Goal: Task Accomplishment & Management: Use online tool/utility

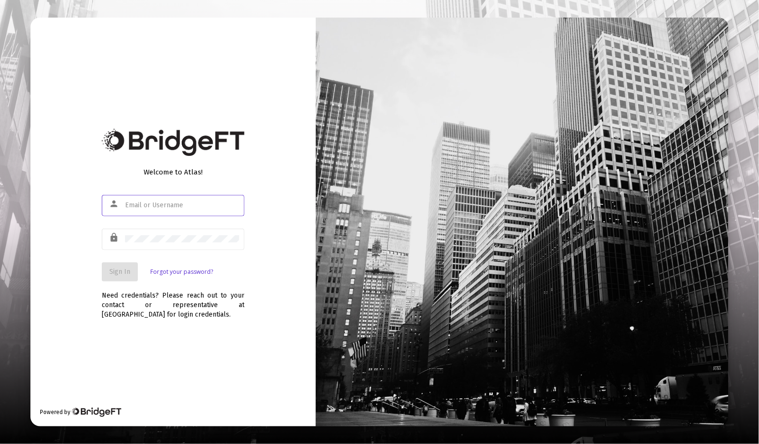
type input "[PERSON_NAME][EMAIL_ADDRESS][DOMAIN_NAME]"
click at [125, 202] on div at bounding box center [125, 202] width 0 height 0
click at [118, 262] on form "person [PERSON_NAME][EMAIL_ADDRESS][DOMAIN_NAME] lock Sign In Forgot your passw…" at bounding box center [173, 238] width 143 height 89
click at [118, 273] on span "Sign In" at bounding box center [119, 272] width 21 height 8
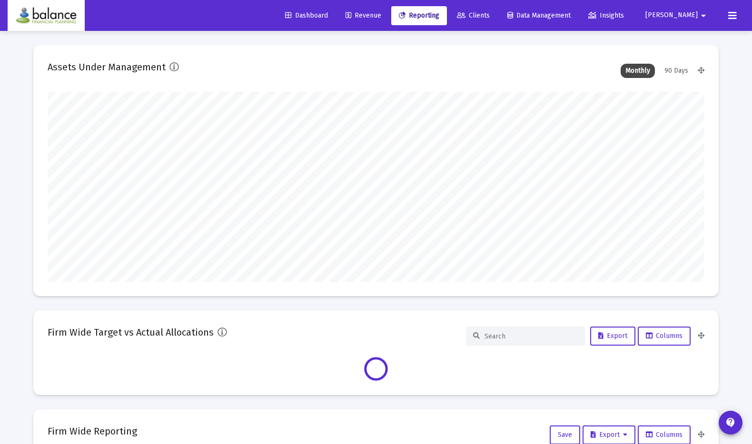
scroll to position [190, 657]
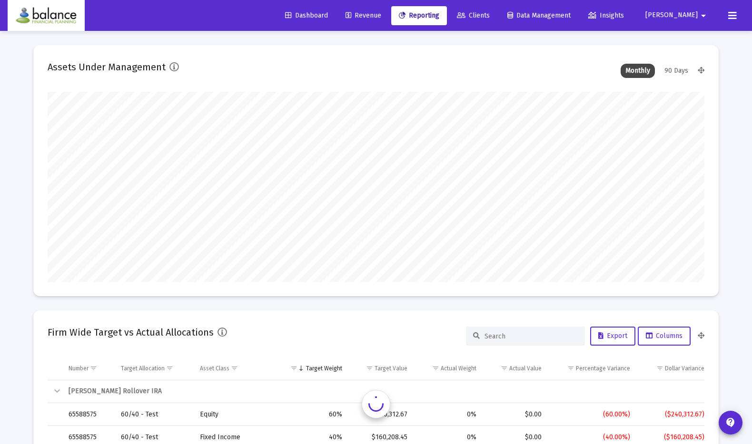
type input "2025-10-10"
type input "[PERSON_NAME][EMAIL_ADDRESS][DOMAIN_NAME]"
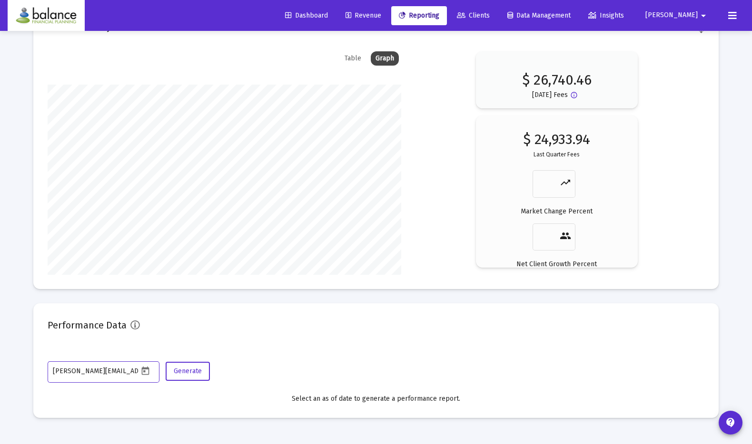
scroll to position [0, 0]
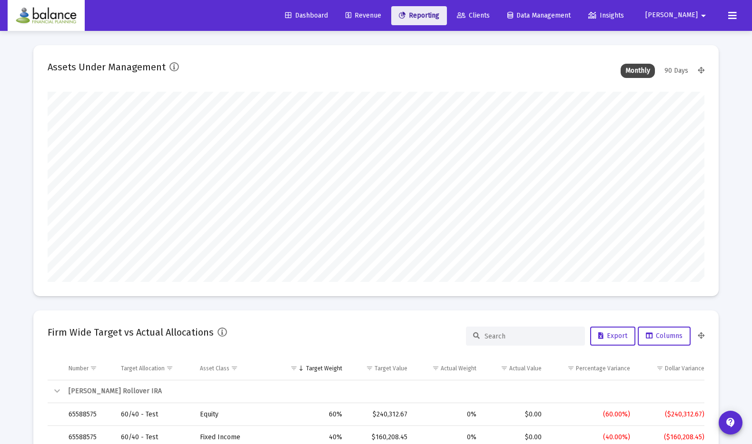
click at [447, 22] on link "Reporting" at bounding box center [419, 15] width 56 height 19
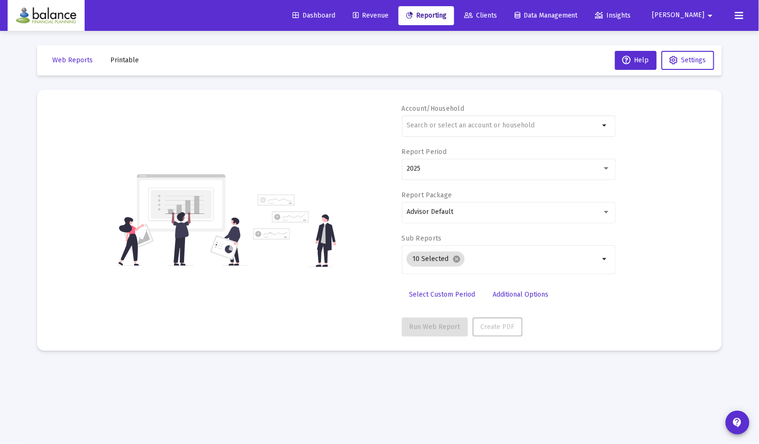
click at [123, 60] on span "Printable" at bounding box center [124, 60] width 29 height 8
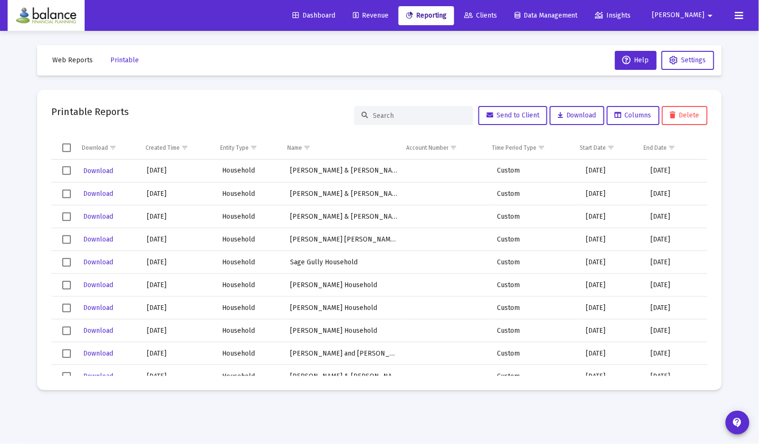
click at [397, 118] on input at bounding box center [419, 116] width 93 height 8
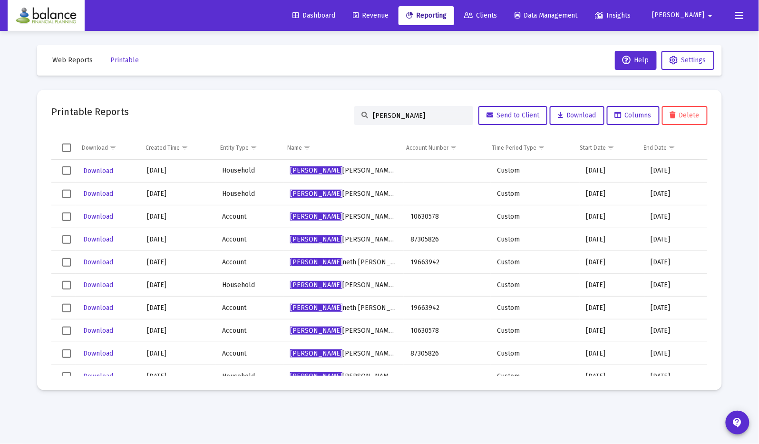
type input "ken"
click at [97, 169] on span "Download" at bounding box center [98, 171] width 30 height 8
click at [389, 14] on span "Revenue" at bounding box center [371, 15] width 36 height 8
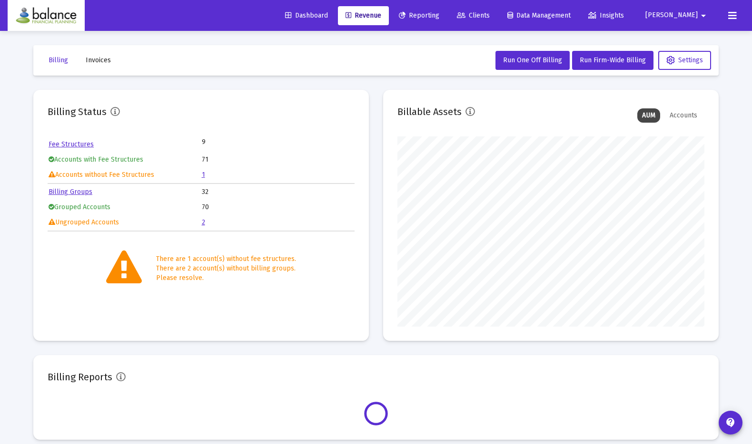
scroll to position [190, 306]
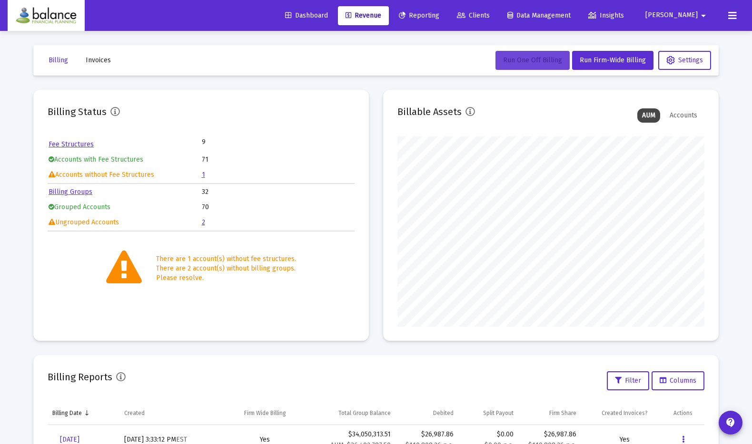
click at [542, 58] on span "Run One Off Billing" at bounding box center [532, 60] width 59 height 8
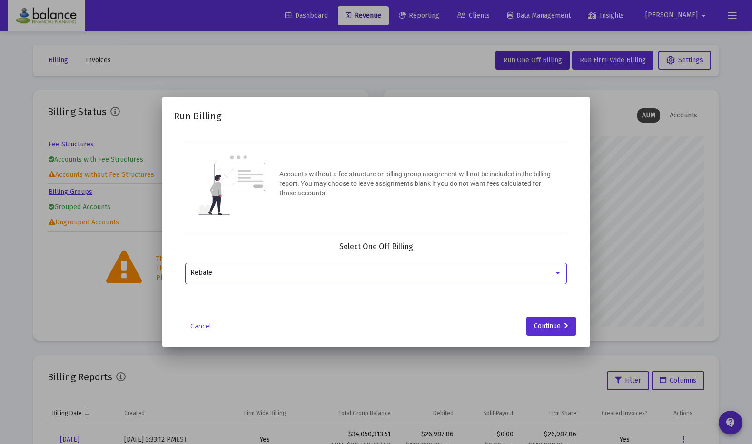
click at [467, 277] on div "Rebate" at bounding box center [376, 272] width 372 height 23
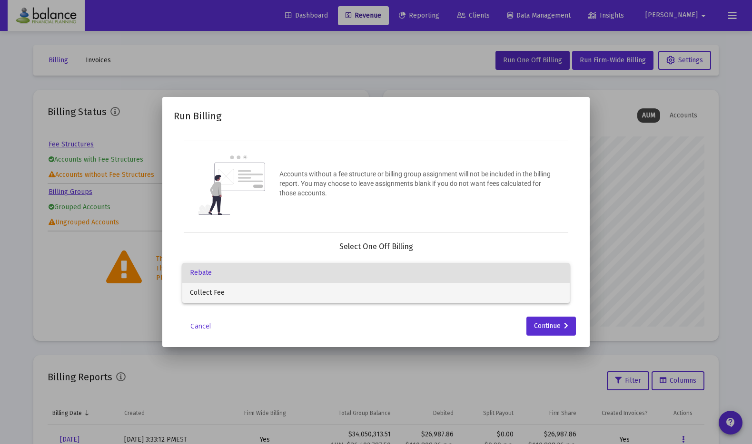
click at [464, 293] on span "Collect Fee" at bounding box center [376, 293] width 372 height 20
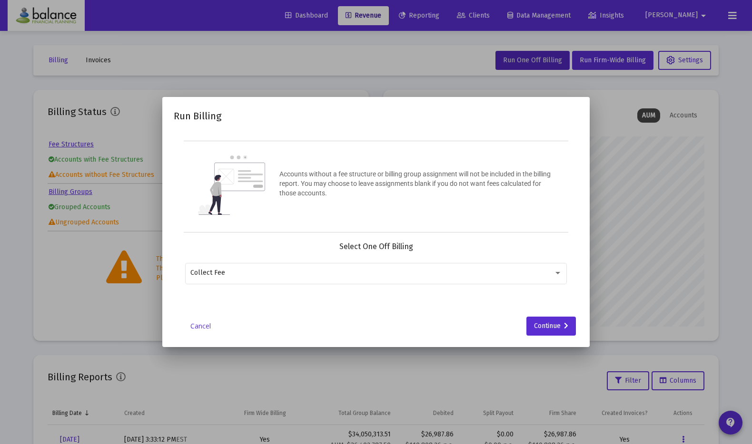
click at [525, 315] on div "Run Billing Accounts without a fee structure or billing group assignment will n…" at bounding box center [376, 222] width 404 height 228
click at [551, 330] on div "Continue" at bounding box center [551, 326] width 34 height 19
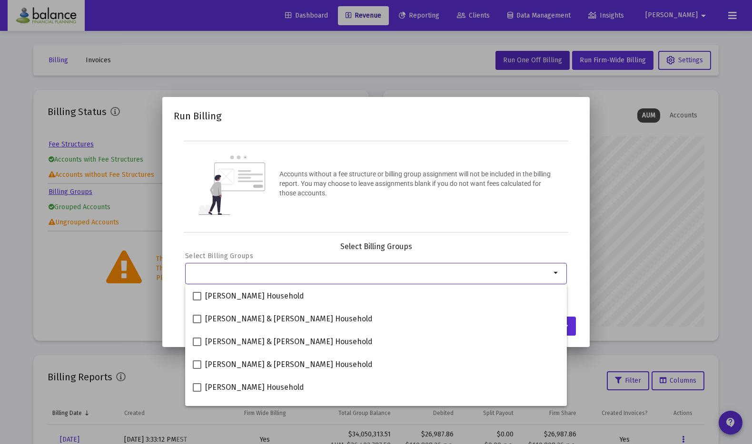
click at [386, 270] on input "Selection" at bounding box center [370, 273] width 360 height 8
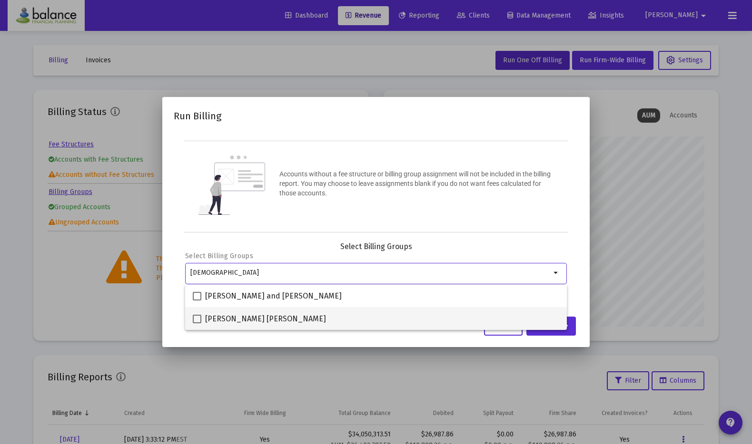
type input "kath"
click at [472, 312] on div "Kathy Mico Smith" at bounding box center [376, 318] width 366 height 23
checkbox input "true"
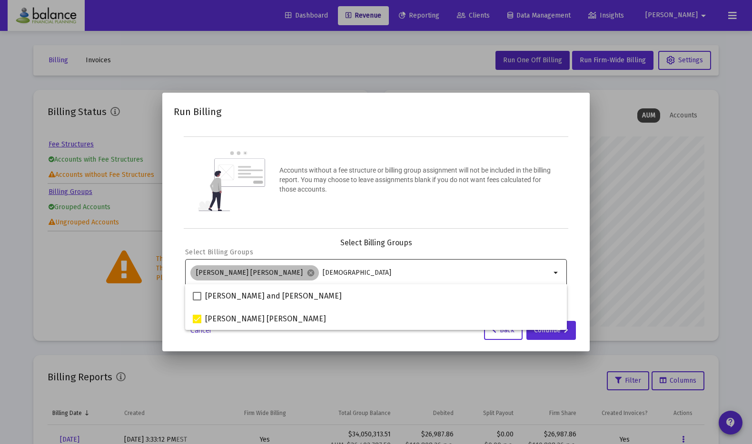
click at [328, 268] on div "Kathy Mico Smith cancel kath" at bounding box center [370, 273] width 364 height 19
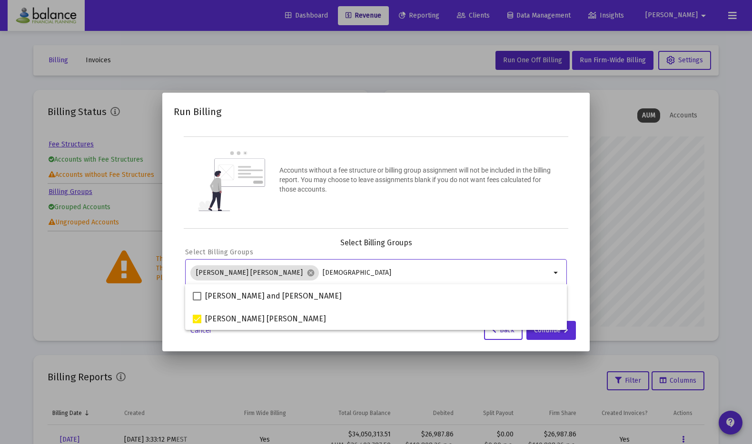
click at [323, 273] on input "kath" at bounding box center [437, 273] width 228 height 8
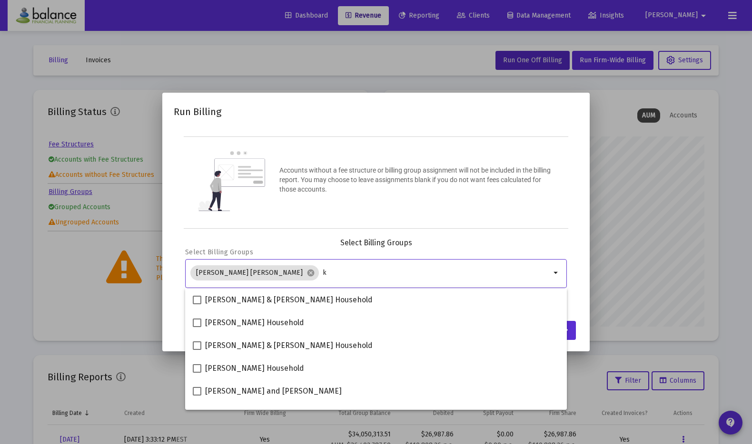
type input "k"
click at [628, 236] on div at bounding box center [376, 222] width 752 height 444
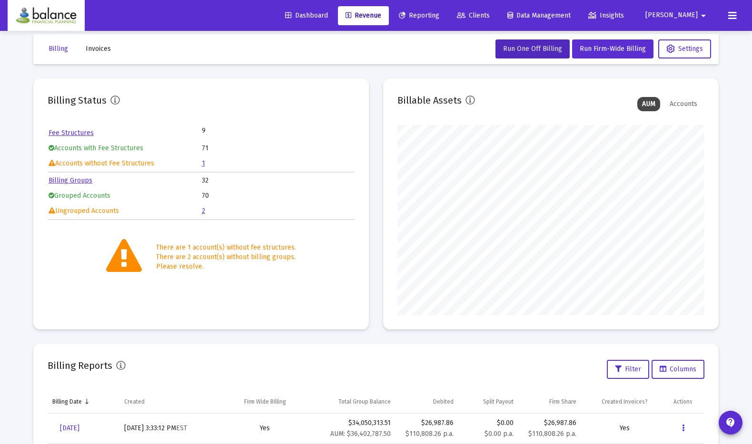
scroll to position [0, 0]
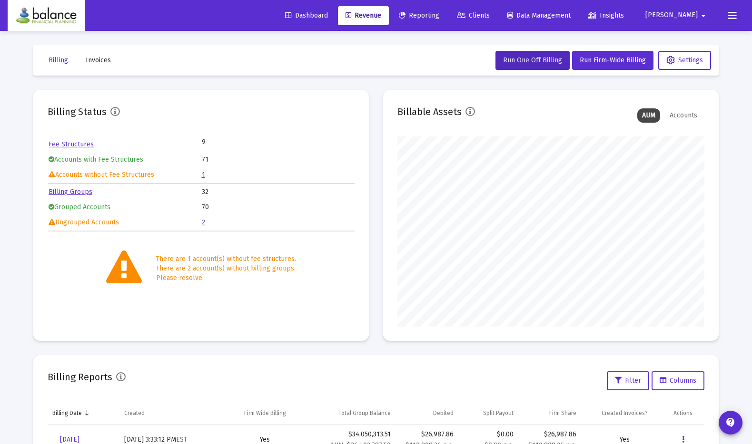
click at [71, 189] on link "Billing Groups" at bounding box center [71, 192] width 44 height 8
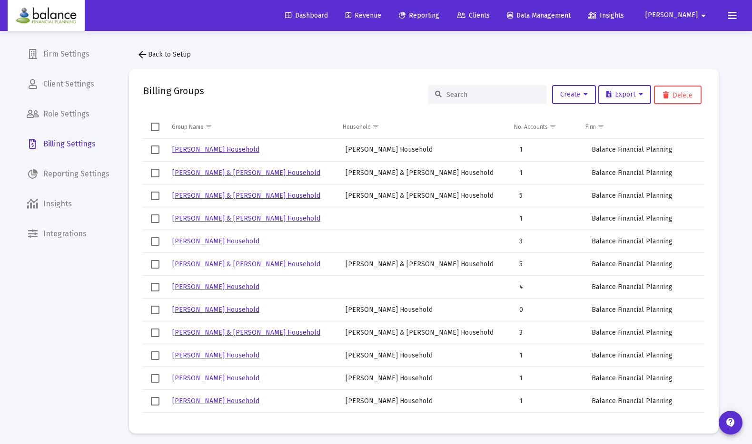
click at [457, 94] on input at bounding box center [492, 95] width 93 height 8
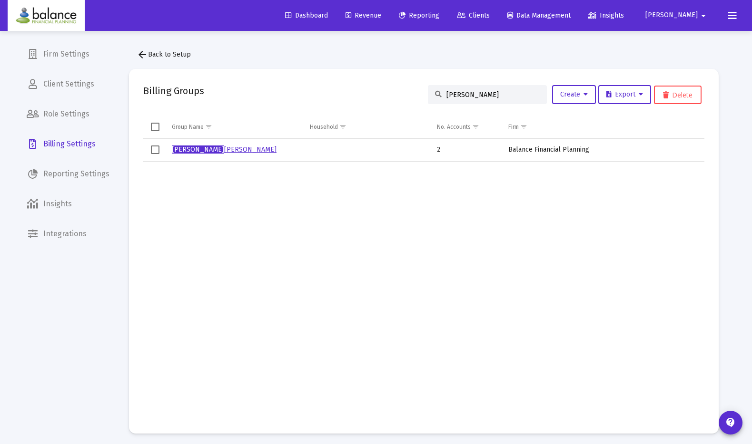
type input "kathy"
click at [200, 151] on link "Kathy Mico Smith" at bounding box center [224, 150] width 105 height 8
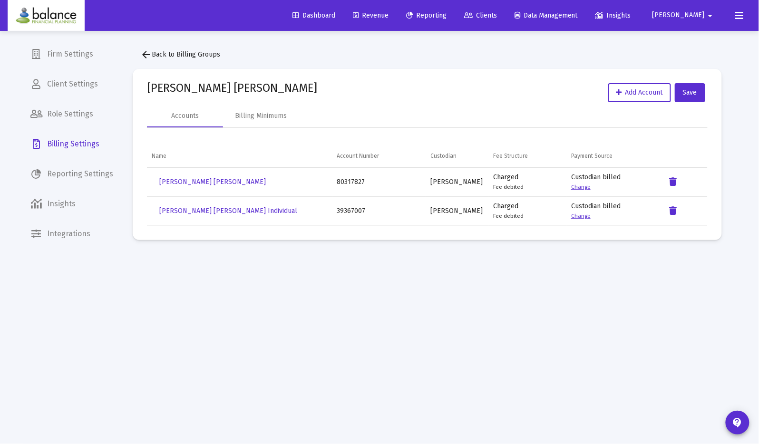
click at [447, 18] on span "Reporting" at bounding box center [426, 15] width 40 height 8
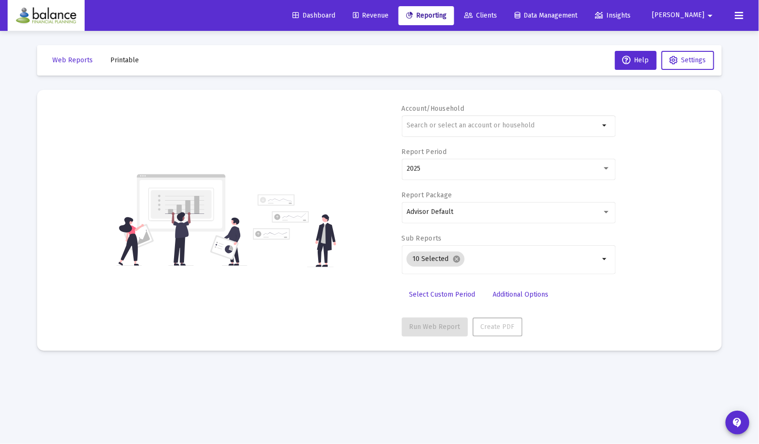
click at [394, 20] on link "Revenue" at bounding box center [370, 15] width 51 height 19
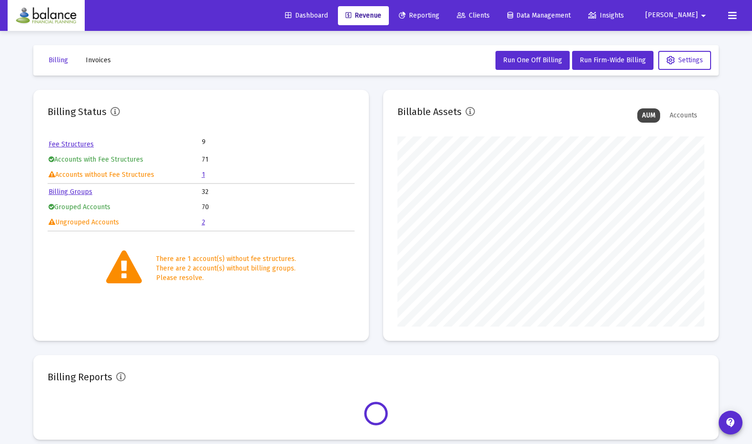
scroll to position [190, 306]
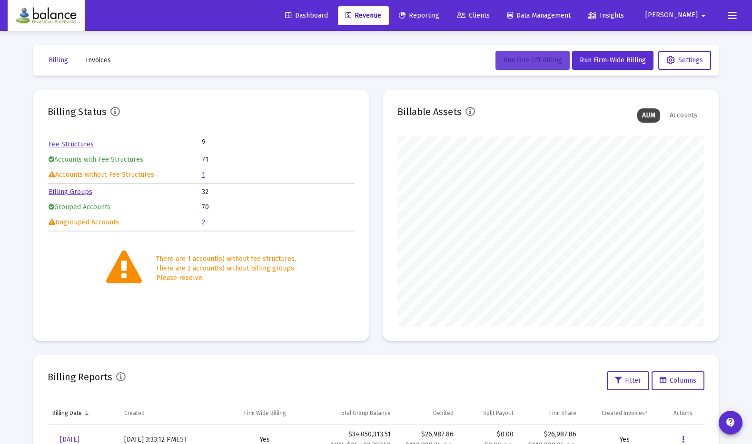
click at [539, 56] on span "Run One Off Billing" at bounding box center [532, 60] width 59 height 8
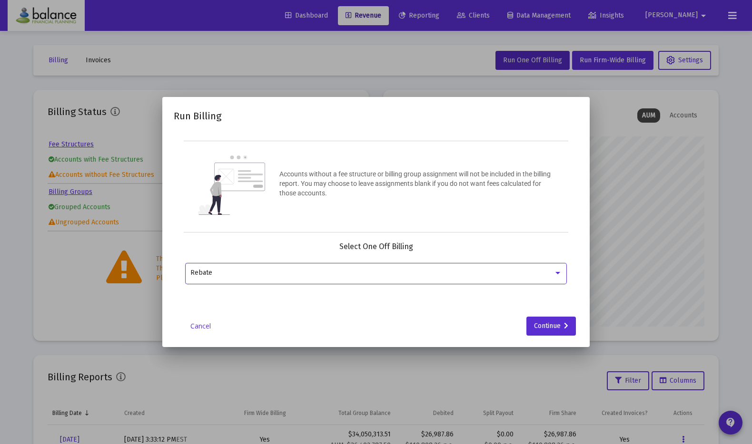
click at [462, 269] on div "Rebate" at bounding box center [371, 273] width 363 height 8
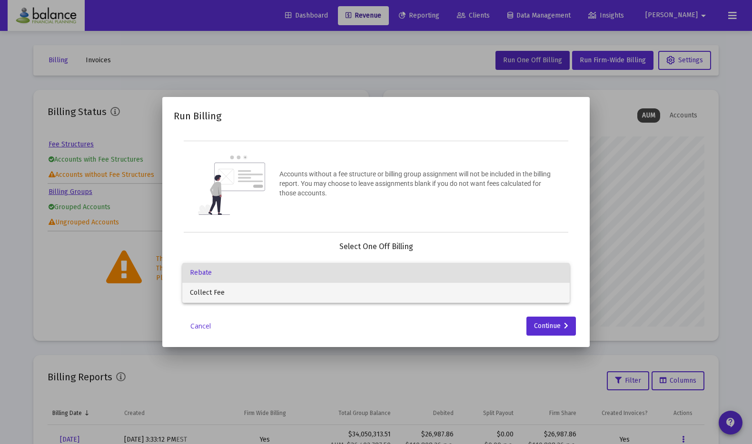
click at [459, 284] on span "Collect Fee" at bounding box center [376, 293] width 372 height 20
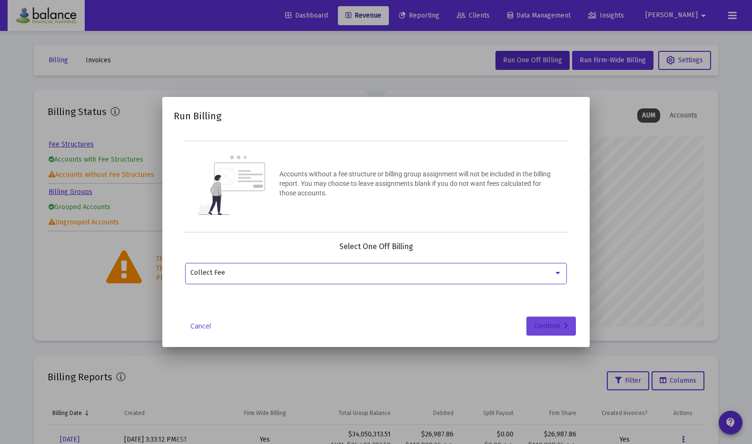
click at [561, 322] on div "Continue" at bounding box center [551, 326] width 34 height 19
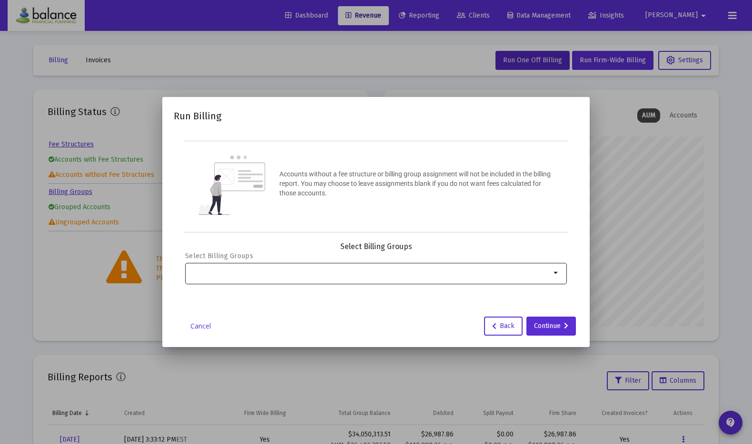
click at [378, 265] on div at bounding box center [370, 272] width 360 height 23
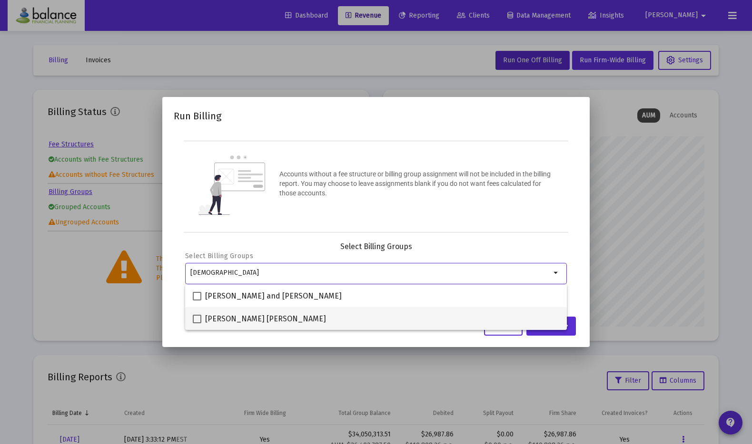
type input "kath"
click at [198, 320] on span at bounding box center [197, 319] width 9 height 9
click at [197, 324] on input "Kathy Mico Smith" at bounding box center [197, 324] width 0 height 0
checkbox input "true"
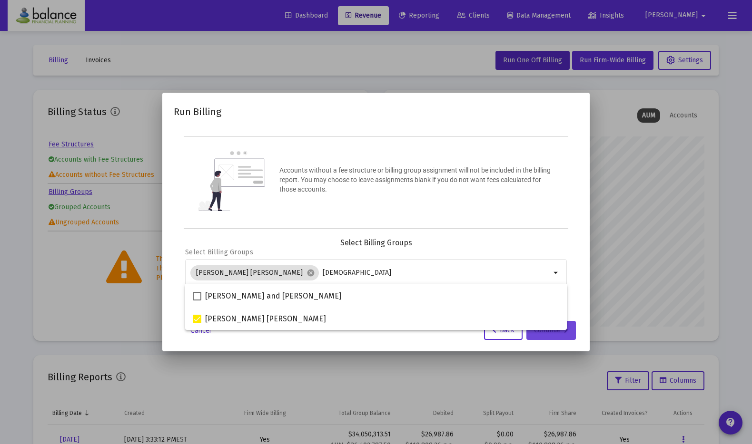
click at [540, 332] on div "Continue" at bounding box center [551, 330] width 34 height 19
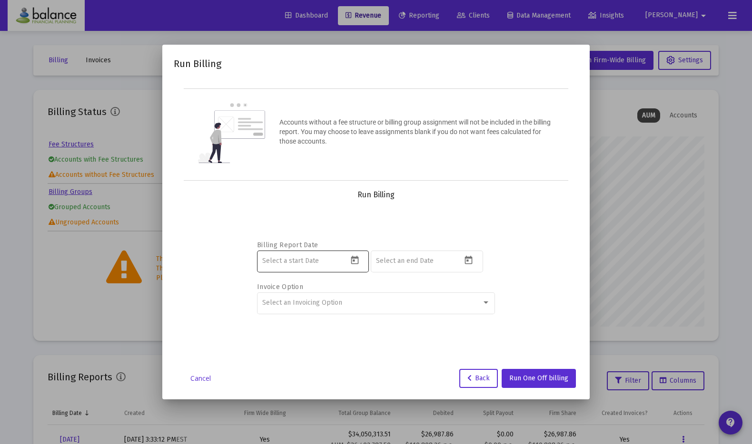
click at [358, 263] on icon "Open calendar" at bounding box center [355, 260] width 8 height 9
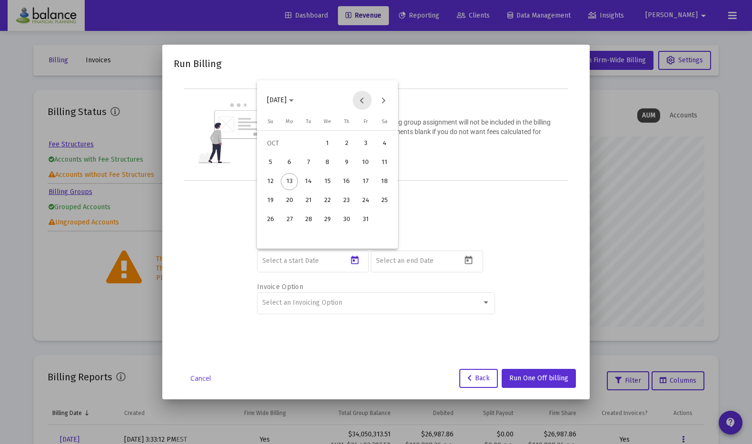
click at [362, 102] on button "Previous month" at bounding box center [362, 100] width 19 height 19
click at [362, 97] on button "Previous month" at bounding box center [362, 100] width 19 height 19
click at [314, 157] on div "1" at bounding box center [308, 162] width 17 height 17
type input "2025-07-01"
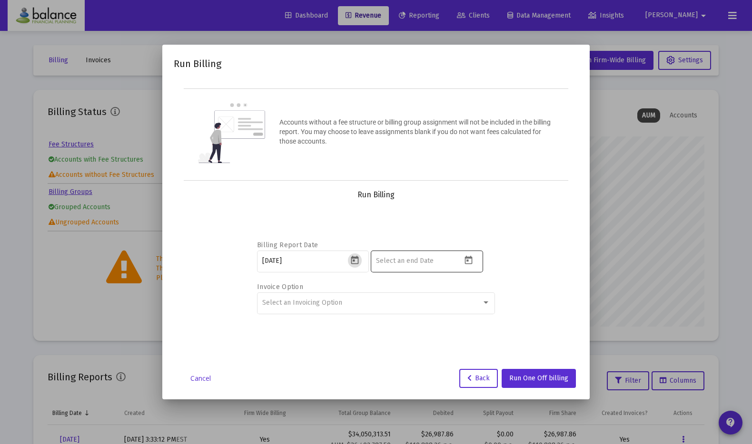
click at [470, 265] on icon "Open calendar" at bounding box center [468, 261] width 10 height 10
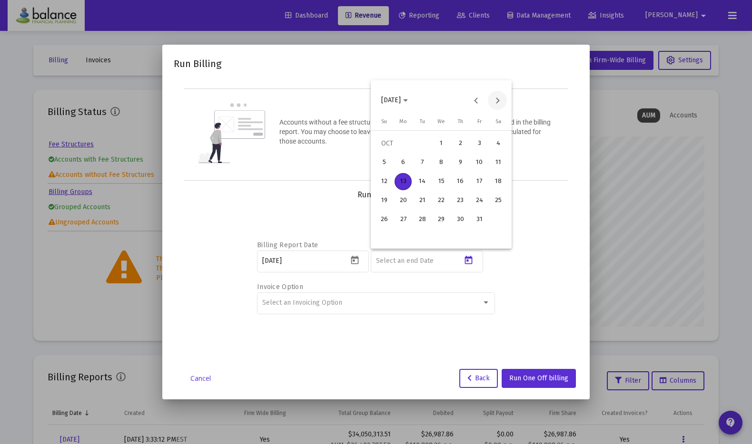
click at [500, 98] on button "Next month" at bounding box center [497, 100] width 19 height 19
click at [476, 97] on button "Previous month" at bounding box center [475, 100] width 19 height 19
click at [476, 98] on button "Previous month" at bounding box center [475, 100] width 19 height 19
click at [424, 245] on div "30" at bounding box center [422, 238] width 17 height 17
type input "2025-09-30"
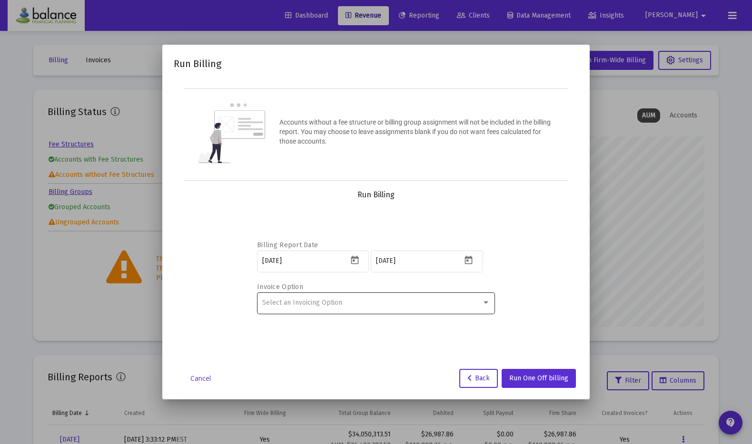
click at [409, 311] on div "Select an Invoicing Option" at bounding box center [376, 302] width 228 height 23
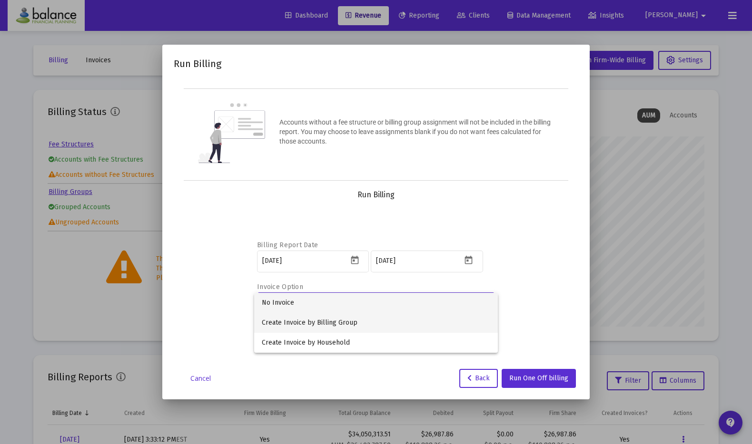
click at [409, 323] on span "Create Invoice by Billing Group" at bounding box center [376, 323] width 228 height 20
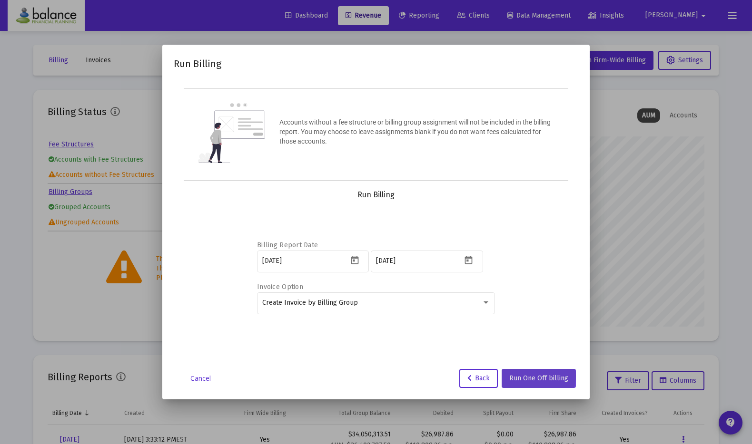
click at [534, 376] on span "Run One Off billing" at bounding box center [538, 378] width 59 height 8
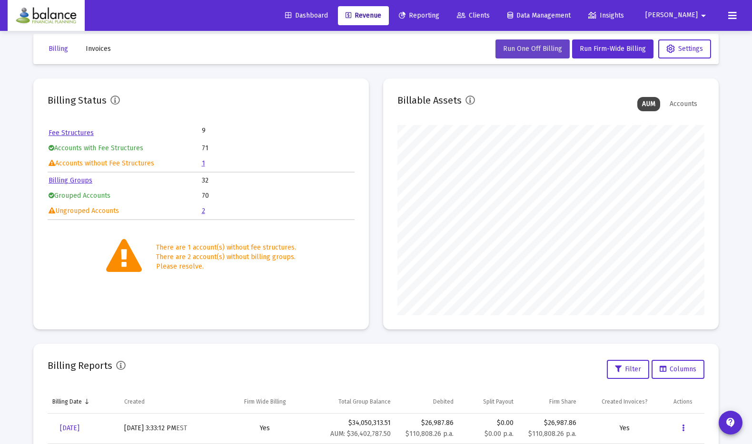
scroll to position [0, 0]
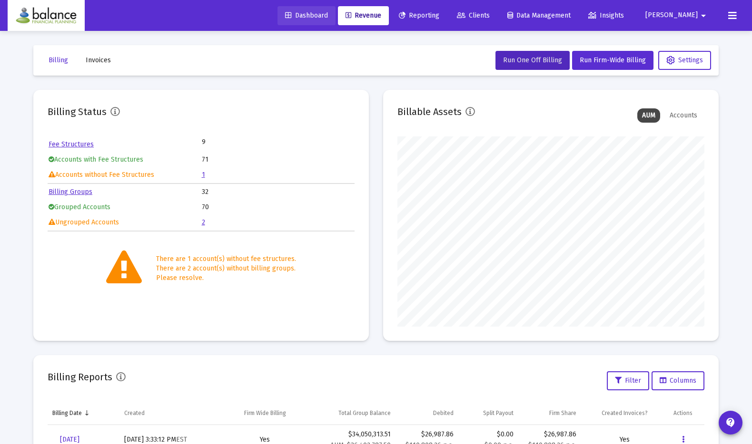
click at [328, 11] on span "Dashboard" at bounding box center [306, 15] width 43 height 8
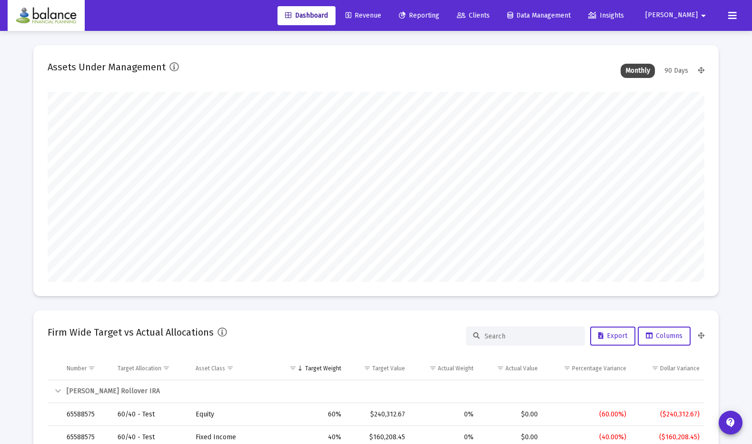
scroll to position [190, 353]
click at [381, 14] on span "Revenue" at bounding box center [363, 15] width 36 height 8
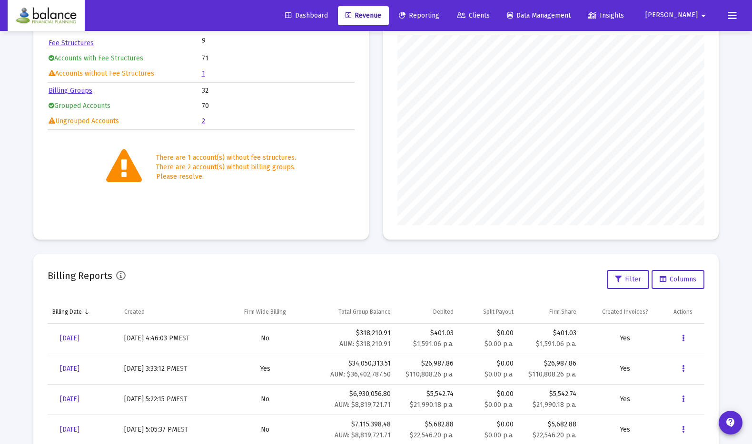
scroll to position [106, 0]
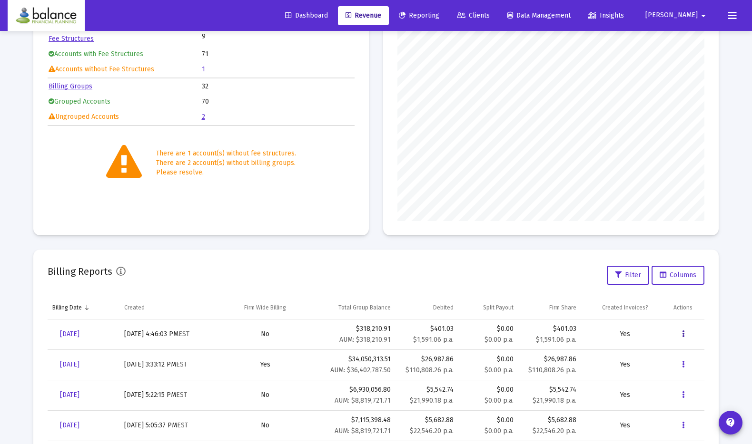
click at [680, 333] on button "Data grid" at bounding box center [682, 334] width 19 height 19
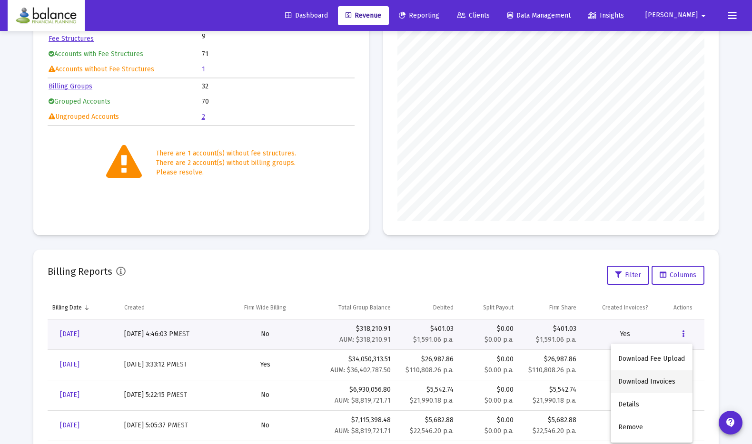
click at [641, 383] on button "Download Invoices" at bounding box center [652, 382] width 82 height 23
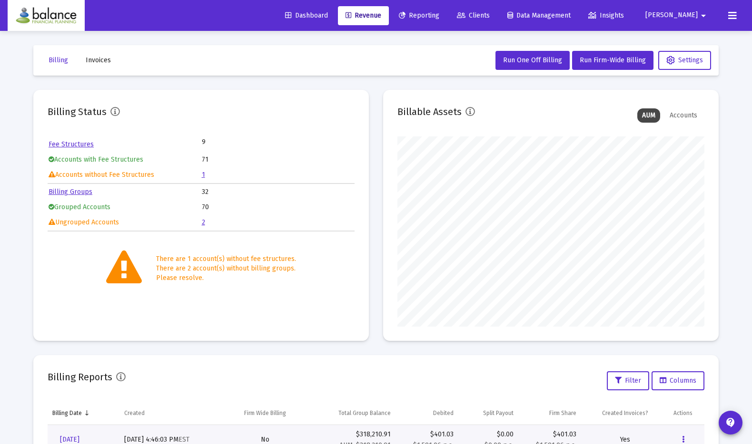
click at [101, 58] on span "Invoices" at bounding box center [98, 60] width 25 height 8
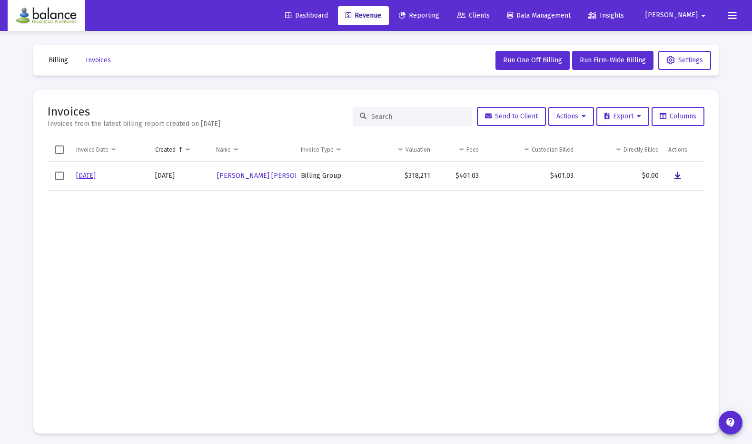
click at [681, 178] on button "Data grid" at bounding box center [677, 176] width 19 height 19
